Goal: Task Accomplishment & Management: Complete application form

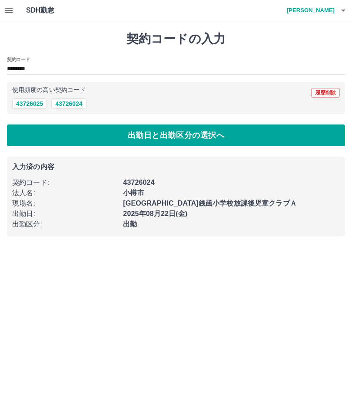
click at [80, 103] on button "43726024" at bounding box center [68, 104] width 35 height 10
click at [157, 130] on button "出勤日と出勤区分の選択へ" at bounding box center [176, 136] width 338 height 22
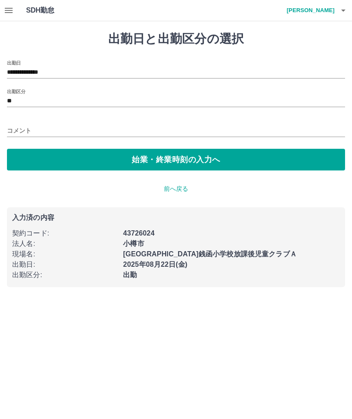
click at [40, 101] on input "**" at bounding box center [176, 101] width 338 height 11
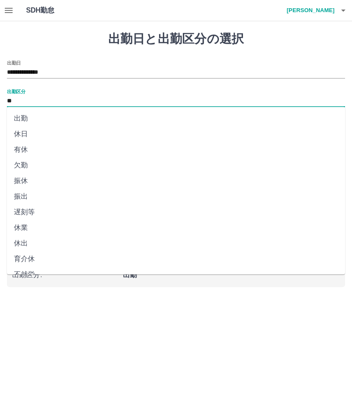
click at [36, 114] on li "出勤" at bounding box center [176, 119] width 338 height 16
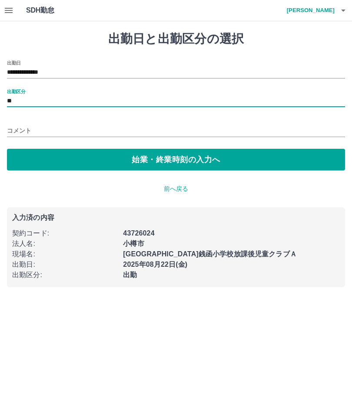
click at [163, 158] on button "始業・終業時刻の入力へ" at bounding box center [176, 160] width 338 height 22
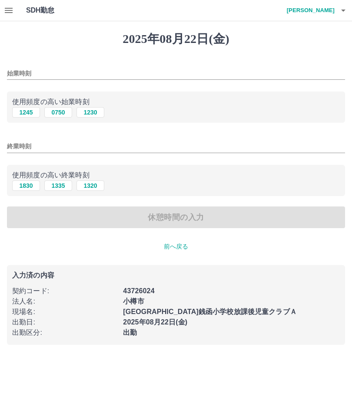
click at [50, 142] on input "終業時刻" at bounding box center [176, 146] width 338 height 13
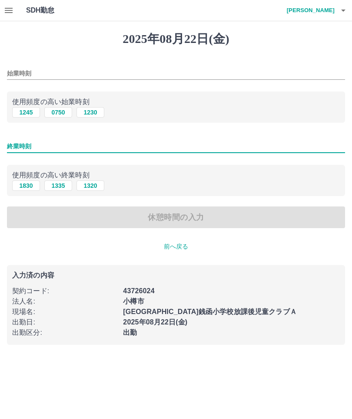
click at [48, 63] on div "始業時刻" at bounding box center [176, 70] width 338 height 21
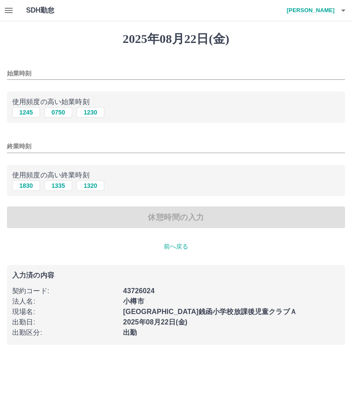
click at [42, 72] on input "始業時刻" at bounding box center [176, 73] width 338 height 13
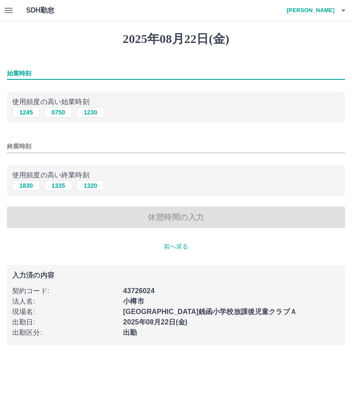
type input "*"
type input "****"
click at [44, 144] on input "終業時刻" at bounding box center [176, 146] width 338 height 13
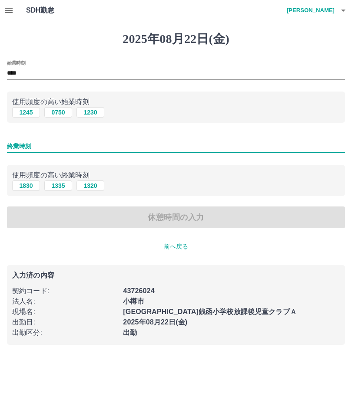
click at [31, 185] on button "1830" at bounding box center [26, 186] width 28 height 10
type input "****"
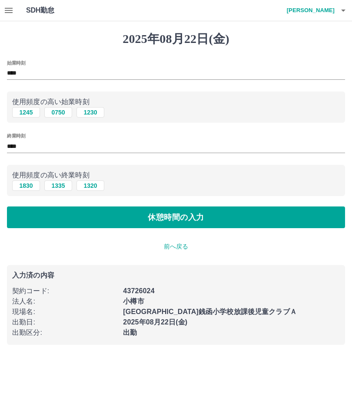
click at [181, 213] on button "休憩時間の入力" at bounding box center [176, 218] width 338 height 22
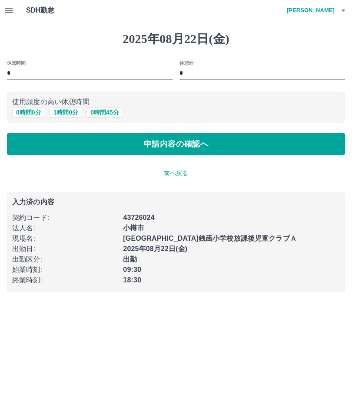
click at [26, 109] on button "0 時間 0 分" at bounding box center [28, 112] width 33 height 10
click at [176, 142] on button "申請内容の確認へ" at bounding box center [176, 144] width 338 height 22
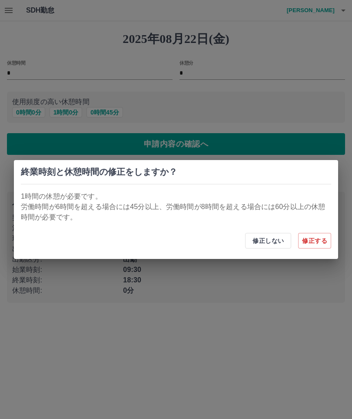
click at [316, 240] on button "修正する" at bounding box center [314, 241] width 33 height 16
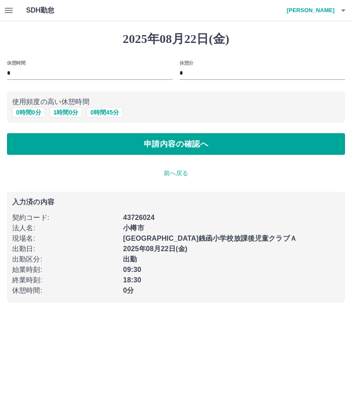
click at [28, 109] on button "0 時間 0 分" at bounding box center [28, 112] width 33 height 10
click at [187, 139] on button "申請内容の確認へ" at bounding box center [176, 144] width 338 height 22
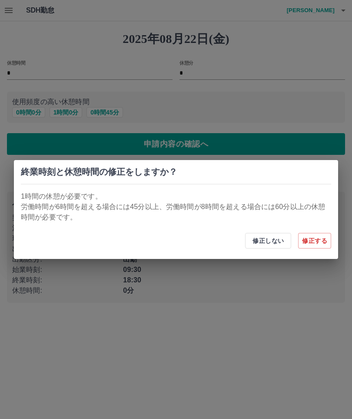
click at [314, 240] on button "修正する" at bounding box center [314, 241] width 33 height 16
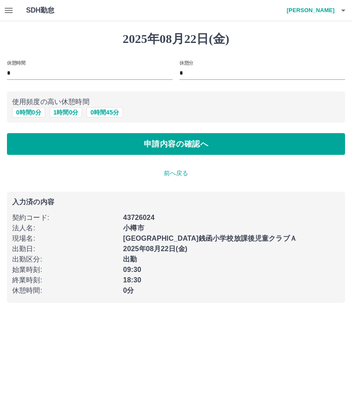
click at [32, 115] on button "0 時間 0 分" at bounding box center [28, 112] width 33 height 10
click at [18, 72] on input "*" at bounding box center [89, 73] width 165 height 13
type input "*"
click at [190, 142] on button "申請内容の確認へ" at bounding box center [176, 144] width 338 height 22
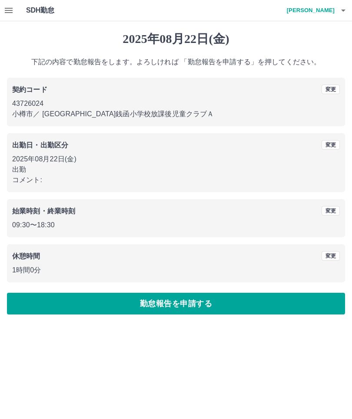
click at [180, 297] on button "勤怠報告を申請する" at bounding box center [176, 304] width 338 height 22
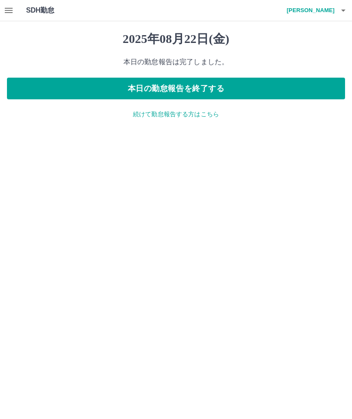
click at [199, 112] on p "続けて勤怠報告する方はこちら" at bounding box center [176, 114] width 338 height 9
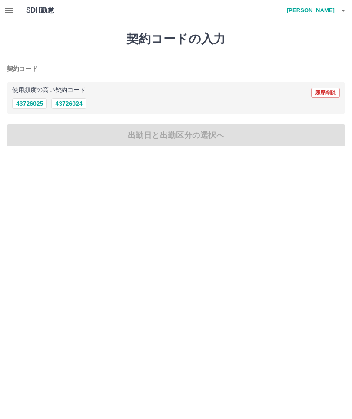
click at [46, 60] on div "契約コード" at bounding box center [176, 66] width 338 height 18
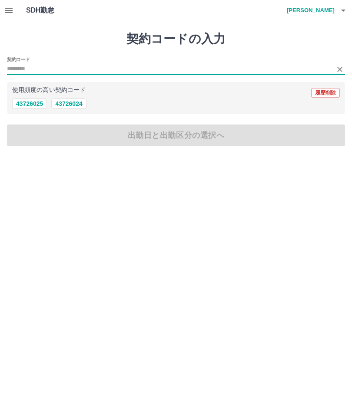
click at [79, 100] on button "43726024" at bounding box center [68, 104] width 35 height 10
type input "********"
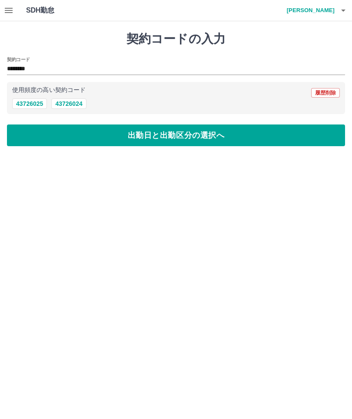
click at [152, 138] on button "出勤日と出勤区分の選択へ" at bounding box center [176, 136] width 338 height 22
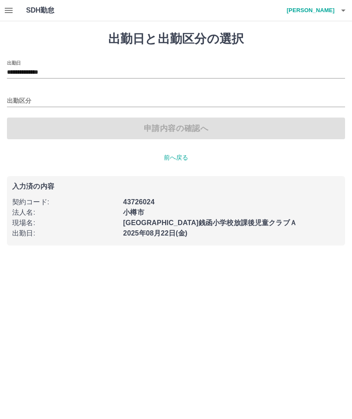
click at [66, 68] on input "**********" at bounding box center [176, 72] width 338 height 11
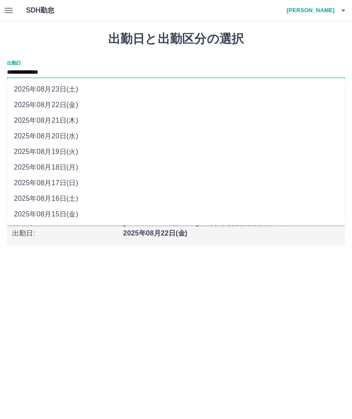
click at [71, 87] on li "2025年08月23日(土)" at bounding box center [176, 90] width 338 height 16
type input "**********"
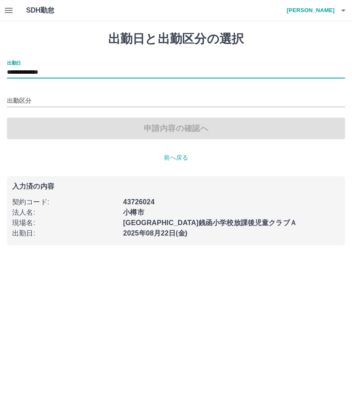
click at [48, 100] on input "出勤区分" at bounding box center [176, 101] width 338 height 11
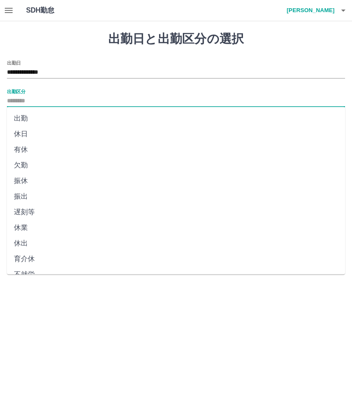
click at [27, 133] on li "休日" at bounding box center [176, 134] width 338 height 16
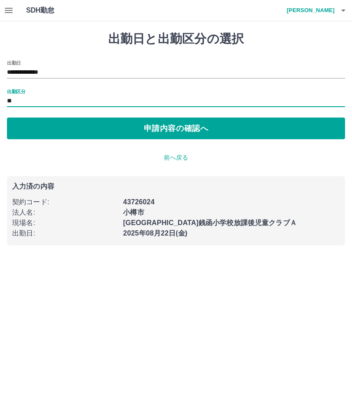
type input "**"
click at [168, 129] on button "申請内容の確認へ" at bounding box center [176, 129] width 338 height 22
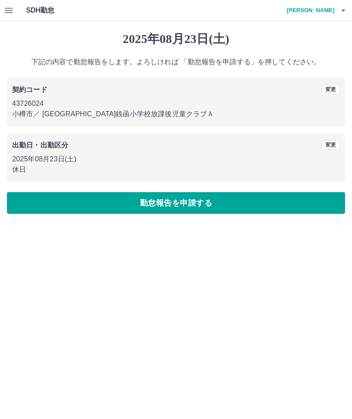
click at [168, 203] on button "勤怠報告を申請する" at bounding box center [176, 203] width 338 height 22
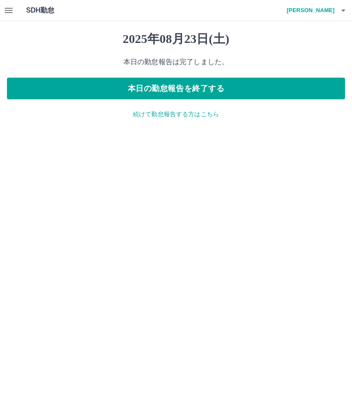
click at [199, 85] on button "本日の勤怠報告を終了する" at bounding box center [176, 89] width 338 height 22
